Goal: Check status: Check status

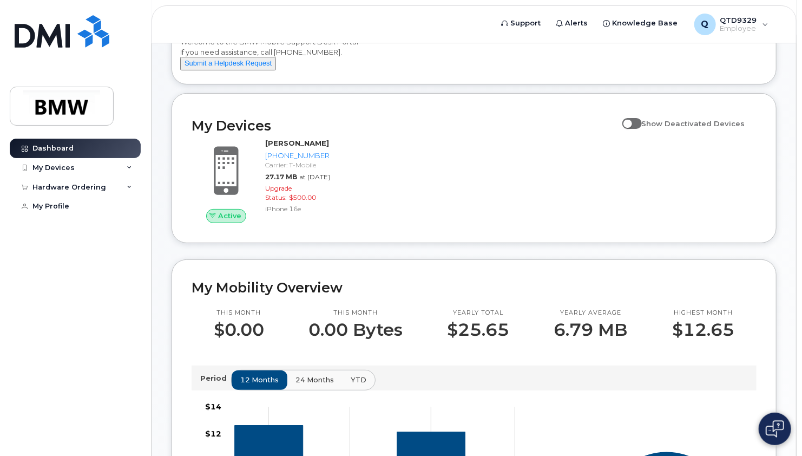
scroll to position [131, 0]
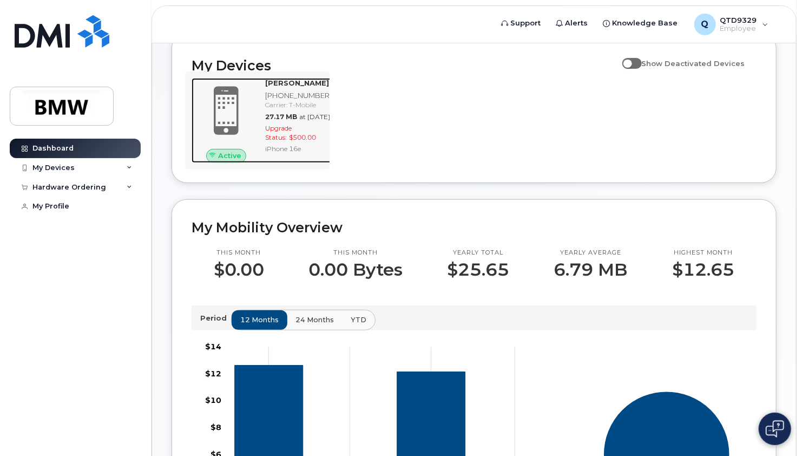
click at [224, 110] on span at bounding box center [226, 110] width 52 height 55
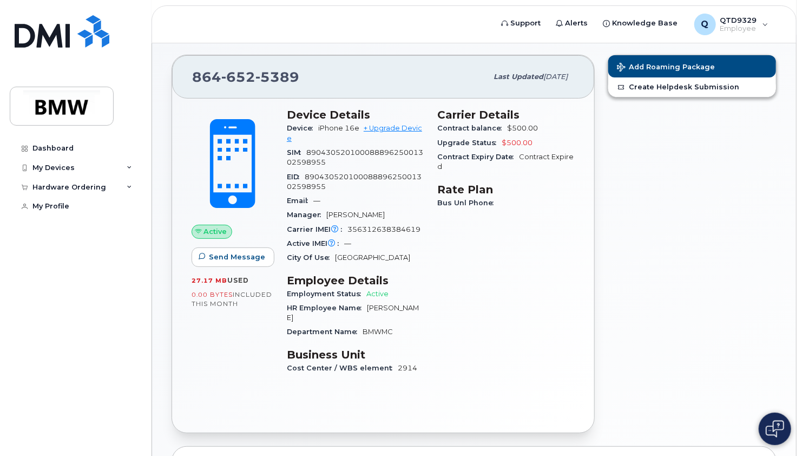
scroll to position [89, 0]
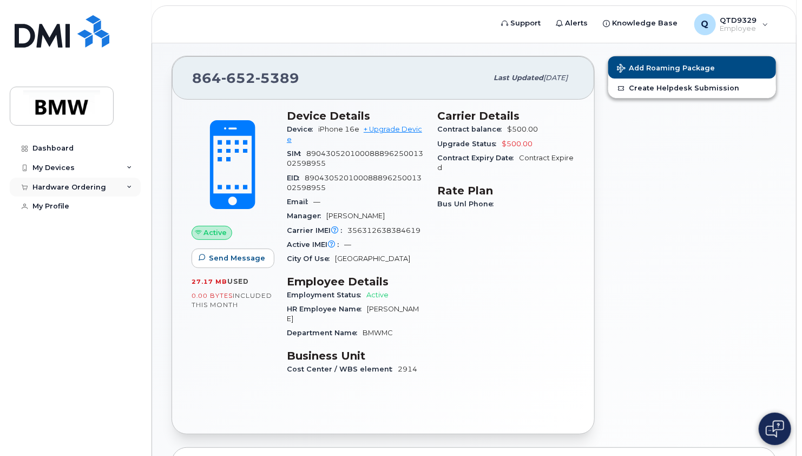
click at [124, 185] on div "Hardware Ordering" at bounding box center [75, 187] width 131 height 19
click at [66, 204] on div "My Orders" at bounding box center [56, 207] width 39 height 10
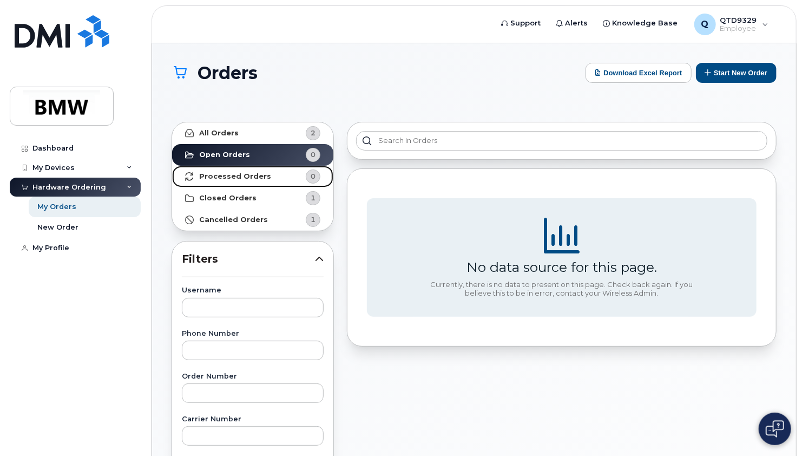
click at [288, 172] on link "Processed Orders 0" at bounding box center [252, 177] width 161 height 22
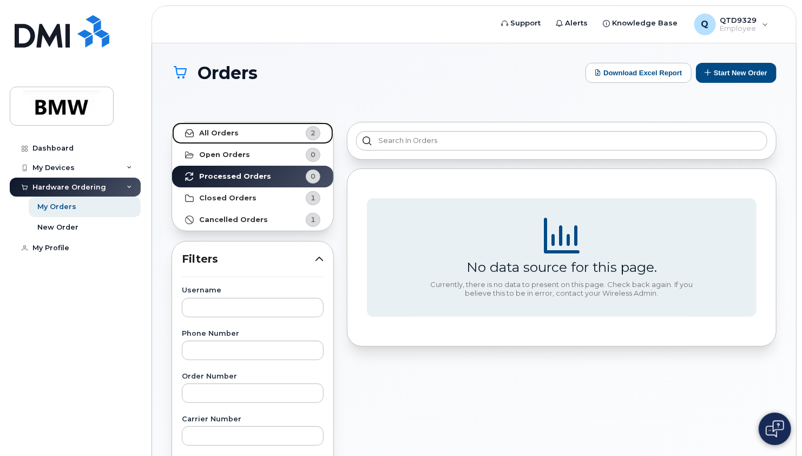
click at [269, 138] on link "All Orders 2" at bounding box center [252, 133] width 161 height 22
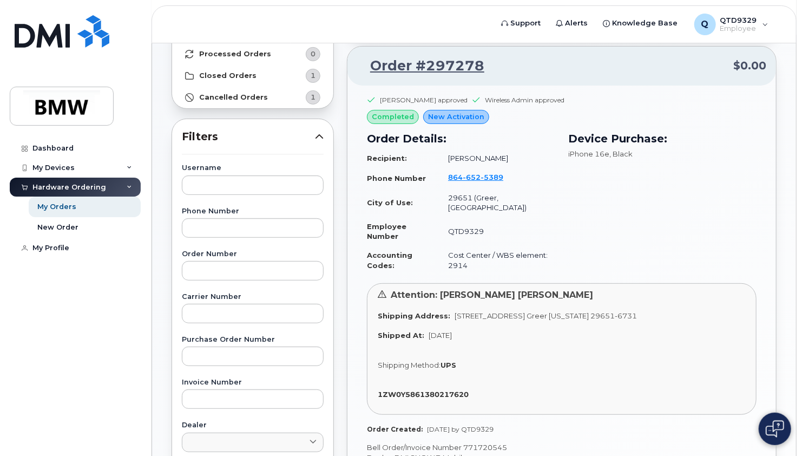
scroll to position [122, 0]
drag, startPoint x: 483, startPoint y: 391, endPoint x: 377, endPoint y: 397, distance: 106.3
click at [377, 397] on div "Attention: Tyson Paul Vanderwerken Shipping Address: 1400 Highway 101 S GREER S…" at bounding box center [562, 350] width 390 height 132
copy strong "1ZW0Y5861380217620"
click at [502, 350] on div "Attention: Tyson Paul Vanderwerken Shipping Address: 1400 Highway 101 S GREER S…" at bounding box center [562, 350] width 390 height 132
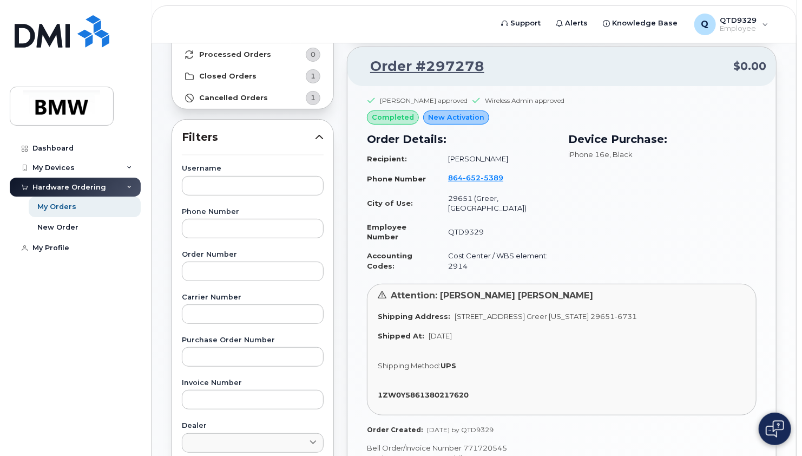
drag, startPoint x: 450, startPoint y: 304, endPoint x: 449, endPoint y: 315, distance: 10.3
click at [449, 315] on div "Shipping Address: 1400 Highway 101 S GREER SC 29651-6731 UNITED STATES Greer So…" at bounding box center [562, 316] width 368 height 10
drag, startPoint x: 449, startPoint y: 315, endPoint x: 512, endPoint y: 306, distance: 63.4
copy span "1400 Highway 101 S GREER SC 29651-6731 UNITED STATES Greer South Carolina 29651…"
click at [599, 265] on div "Device Purchase: iPhone 16e , Black" at bounding box center [662, 203] width 201 height 157
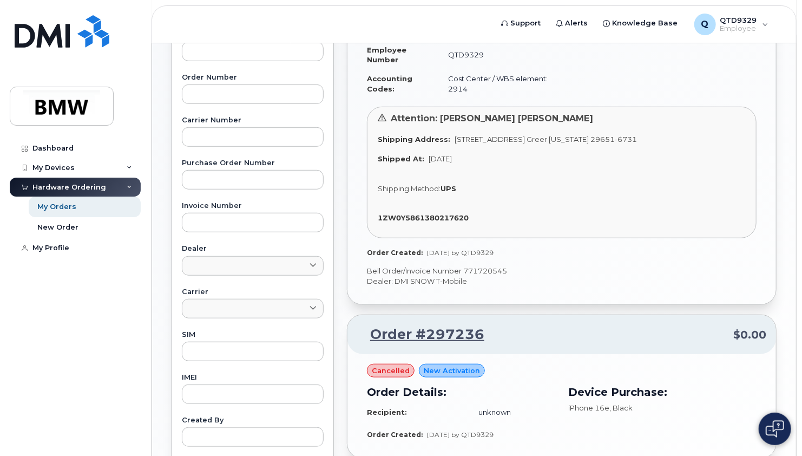
scroll to position [299, 0]
click at [495, 267] on p "Bell Order/Invoice Number 771720545" at bounding box center [562, 270] width 390 height 10
copy p "771720545"
click at [485, 187] on div "Shipping Method: UPS" at bounding box center [562, 188] width 368 height 10
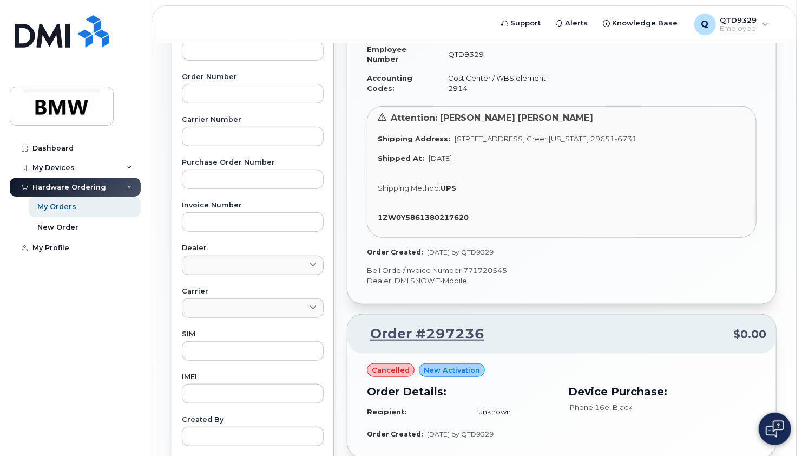
scroll to position [173, 0]
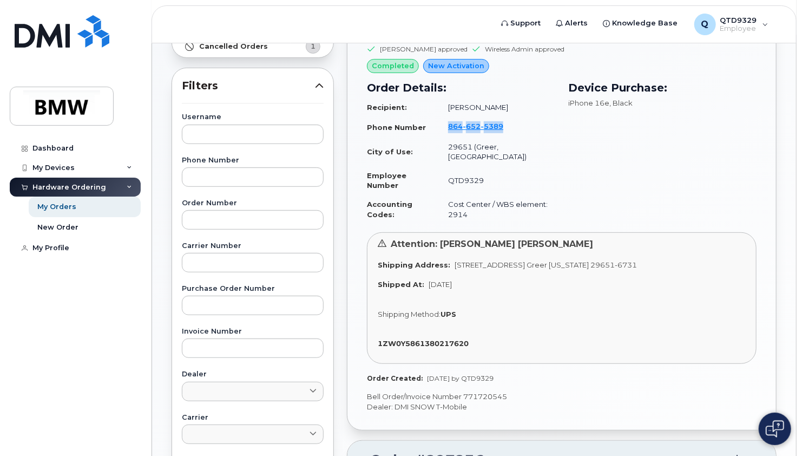
drag, startPoint x: 526, startPoint y: 123, endPoint x: 448, endPoint y: 126, distance: 78.0
click at [448, 126] on td "864 652 5389" at bounding box center [497, 127] width 117 height 21
copy span "864 652 5389"
click at [447, 248] on div "Attention: Tyson Paul Vanderwerken Shipping Address: 1400 Highway 101 S GREER S…" at bounding box center [562, 298] width 390 height 132
click at [83, 169] on div "My Devices" at bounding box center [75, 167] width 131 height 19
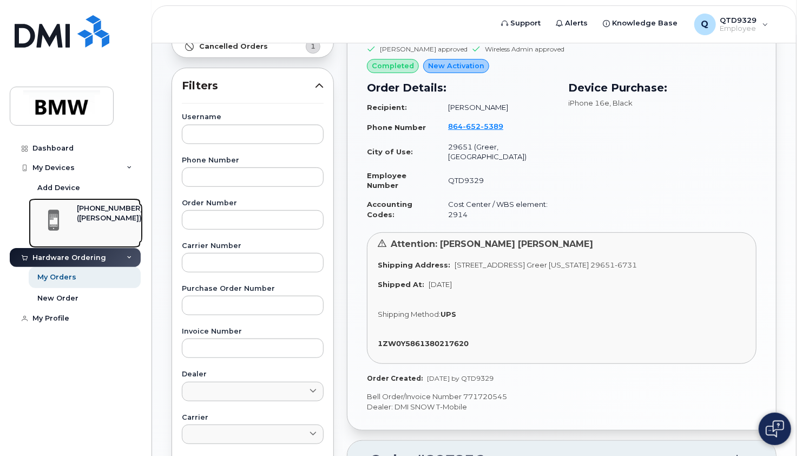
click at [84, 214] on div "([PERSON_NAME])" at bounding box center [110, 218] width 66 height 10
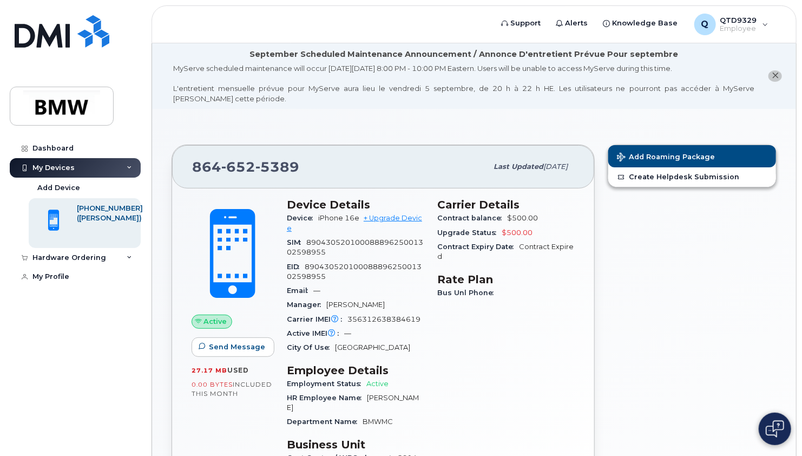
click at [381, 317] on span "356312638384619" at bounding box center [384, 319] width 73 height 8
copy span "356312638384619"
click at [464, 416] on div "Carrier Details Contract balance $500.00 Upgrade Status $500.00 Contract Expiry…" at bounding box center [506, 336] width 151 height 289
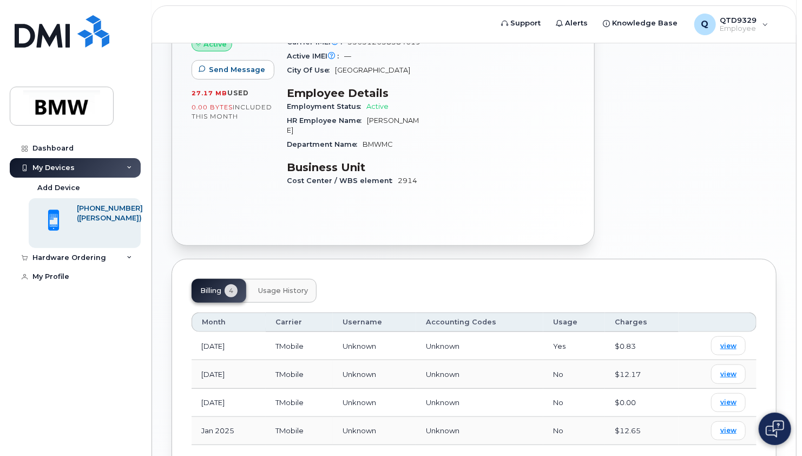
scroll to position [73, 0]
